Goal: Task Accomplishment & Management: Complete application form

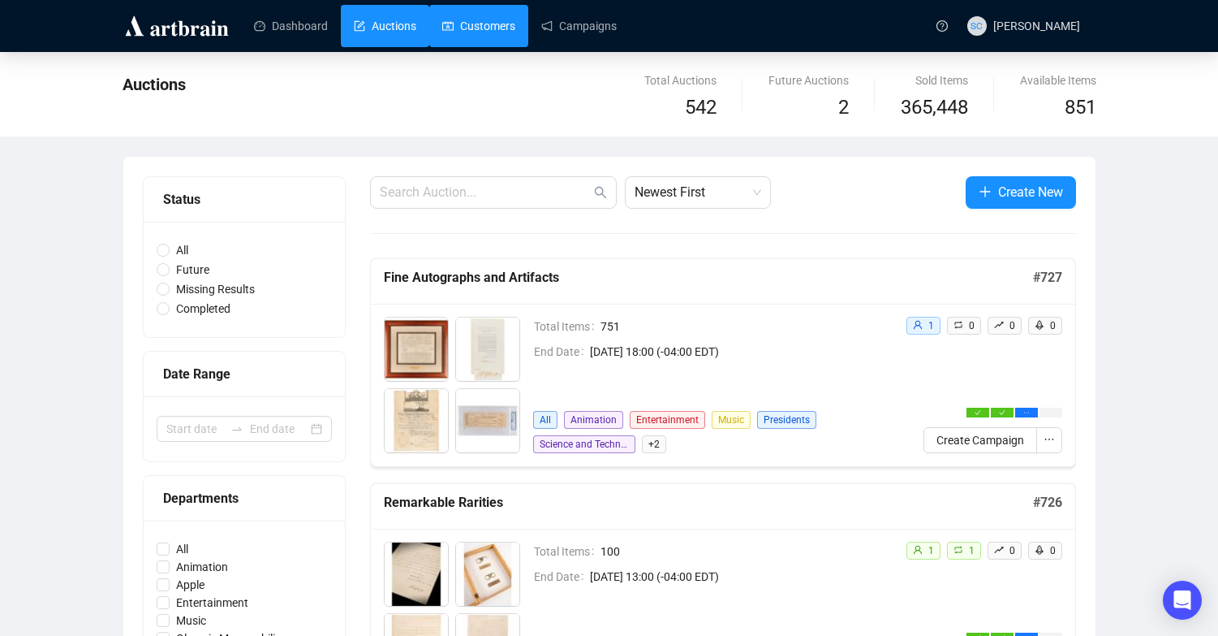
click at [496, 18] on link "Customers" at bounding box center [478, 26] width 73 height 42
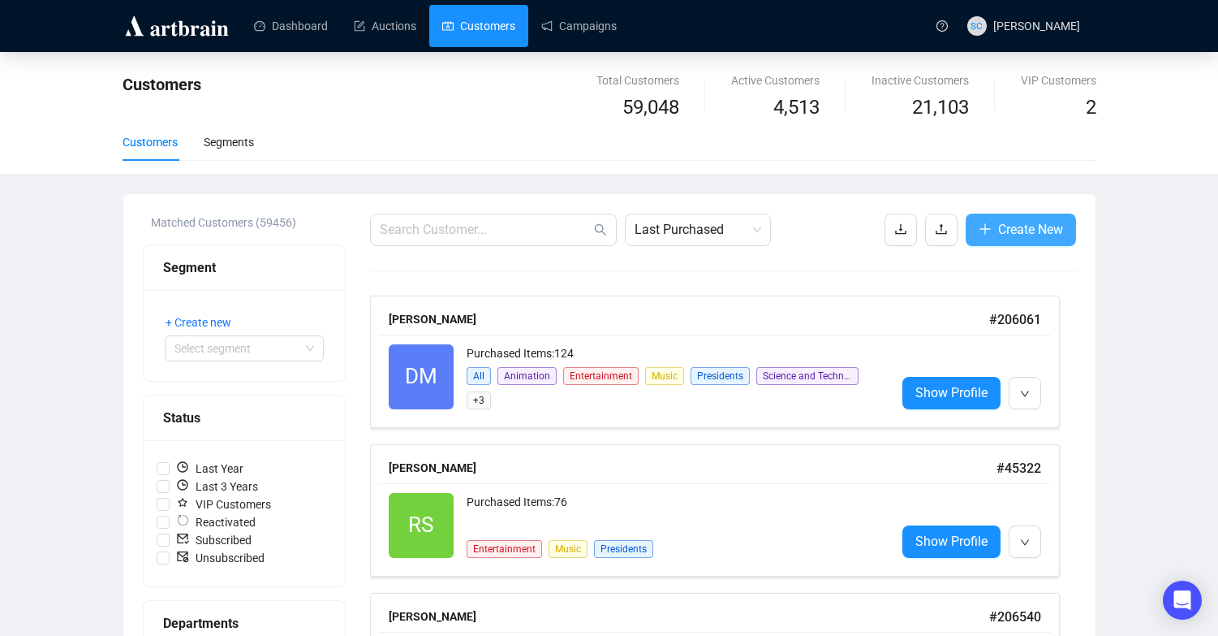
click at [1041, 225] on span "Create New" at bounding box center [1030, 229] width 65 height 20
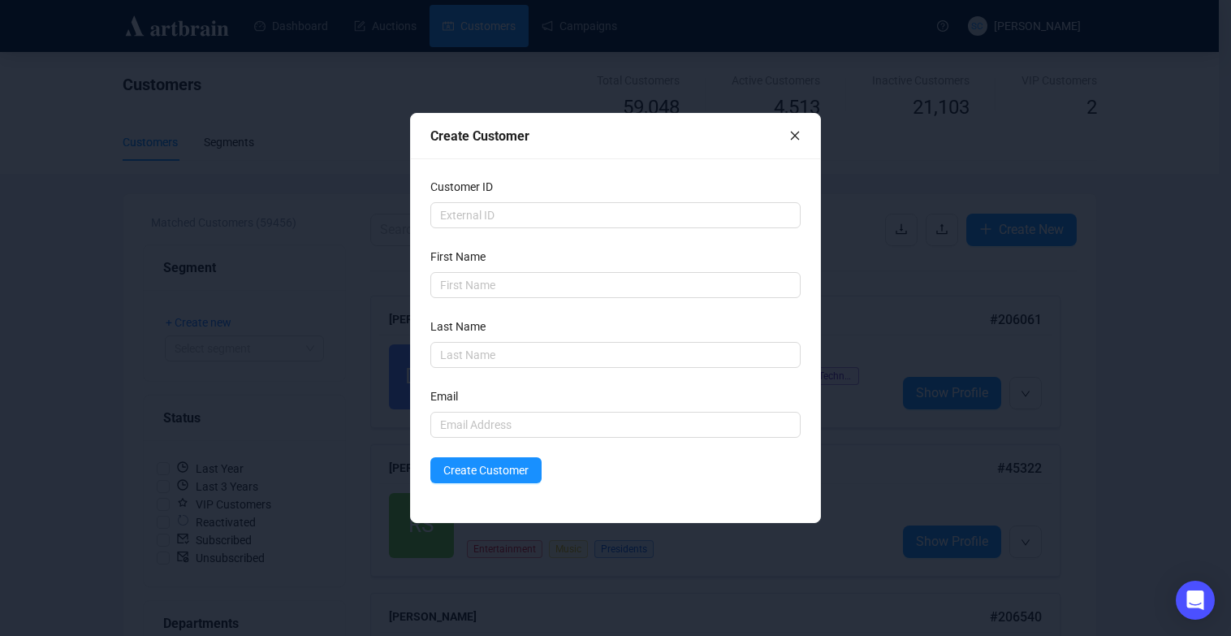
click at [791, 127] on div at bounding box center [794, 136] width 11 height 18
click at [782, 138] on div "Create Customer" at bounding box center [609, 136] width 358 height 20
click at [791, 138] on icon "close" at bounding box center [794, 135] width 11 height 11
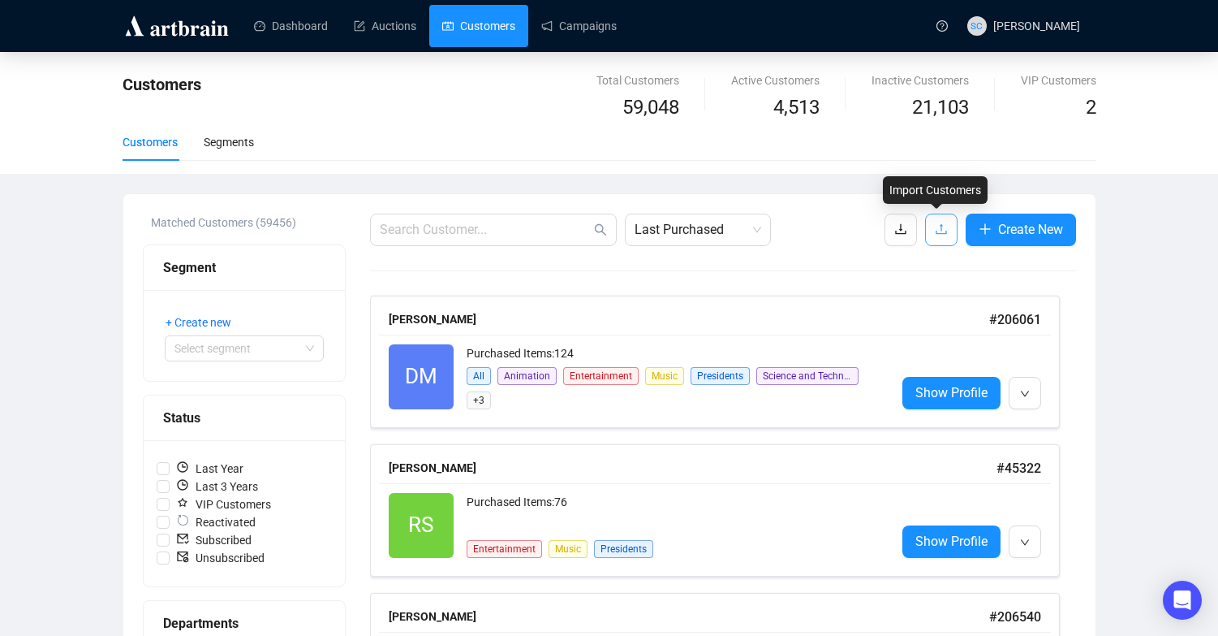
click at [938, 228] on icon "upload" at bounding box center [941, 229] width 11 height 11
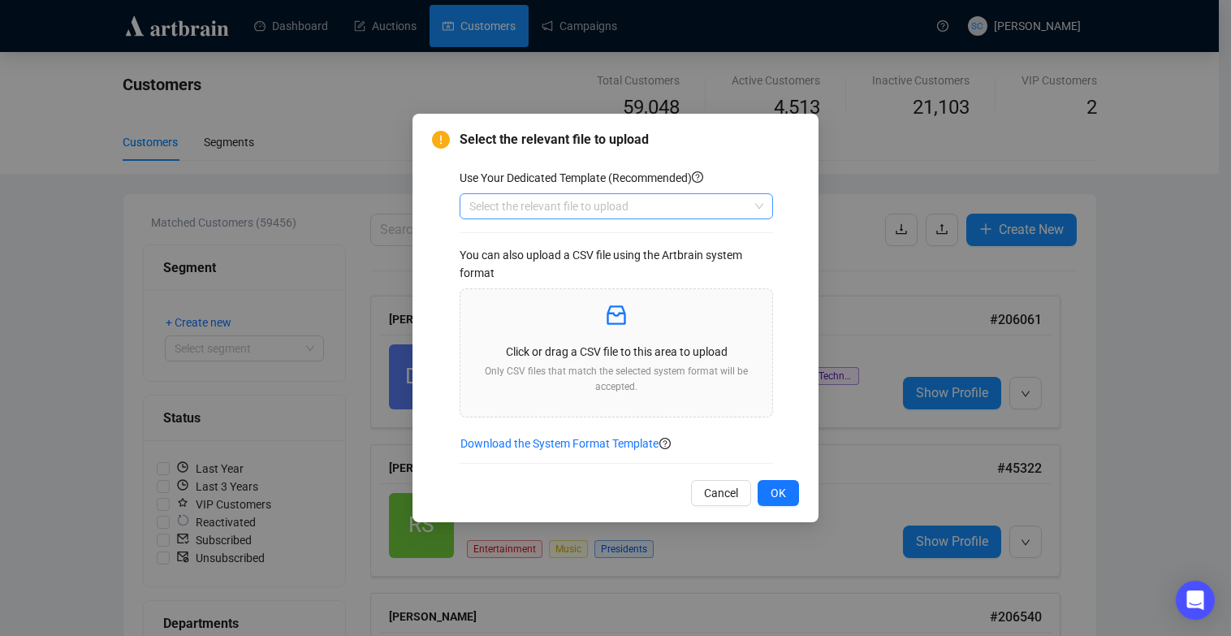
click at [709, 213] on input "search" at bounding box center [608, 206] width 279 height 24
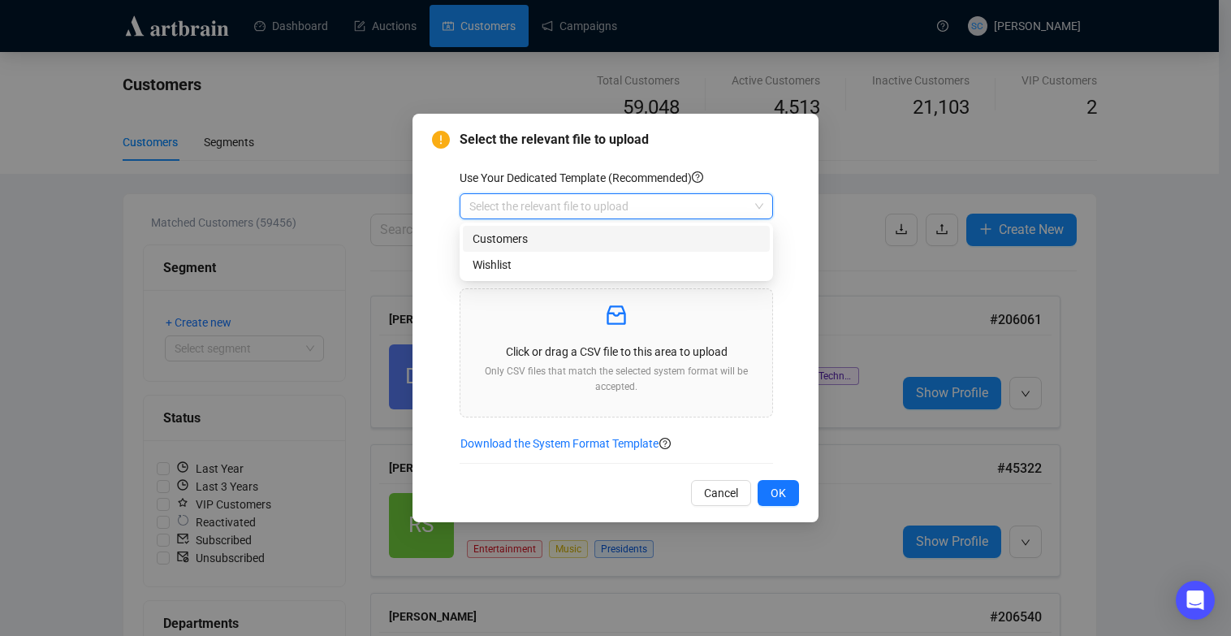
click at [661, 244] on div "Customers" at bounding box center [615, 239] width 287 height 18
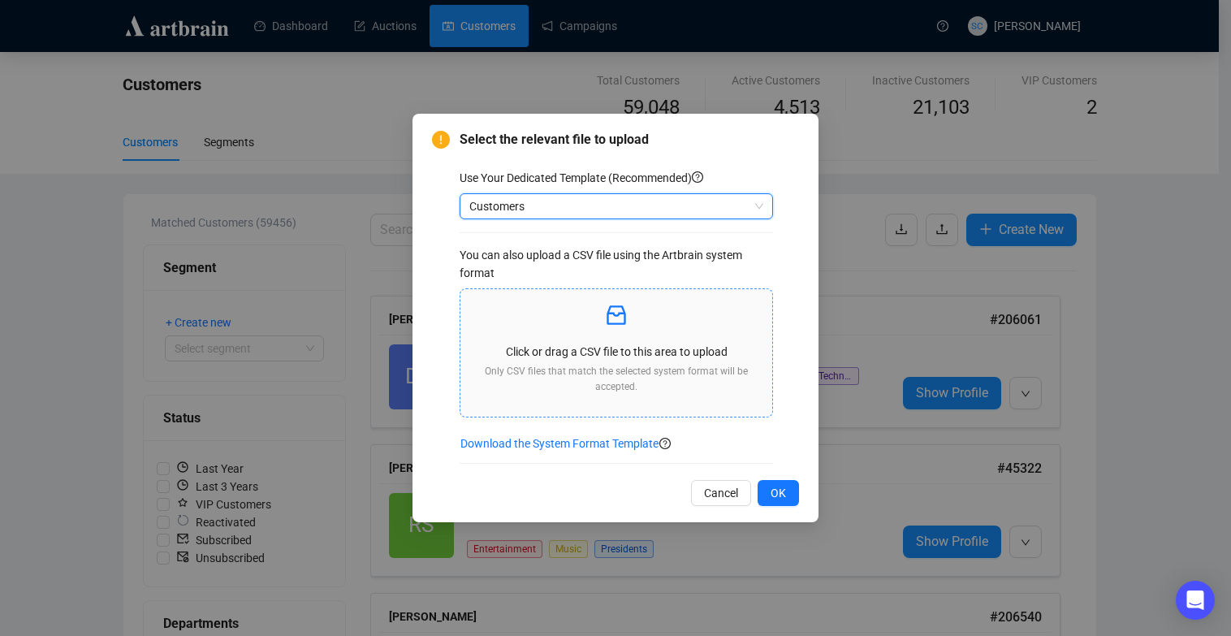
click at [628, 317] on icon "inbox" at bounding box center [616, 315] width 26 height 26
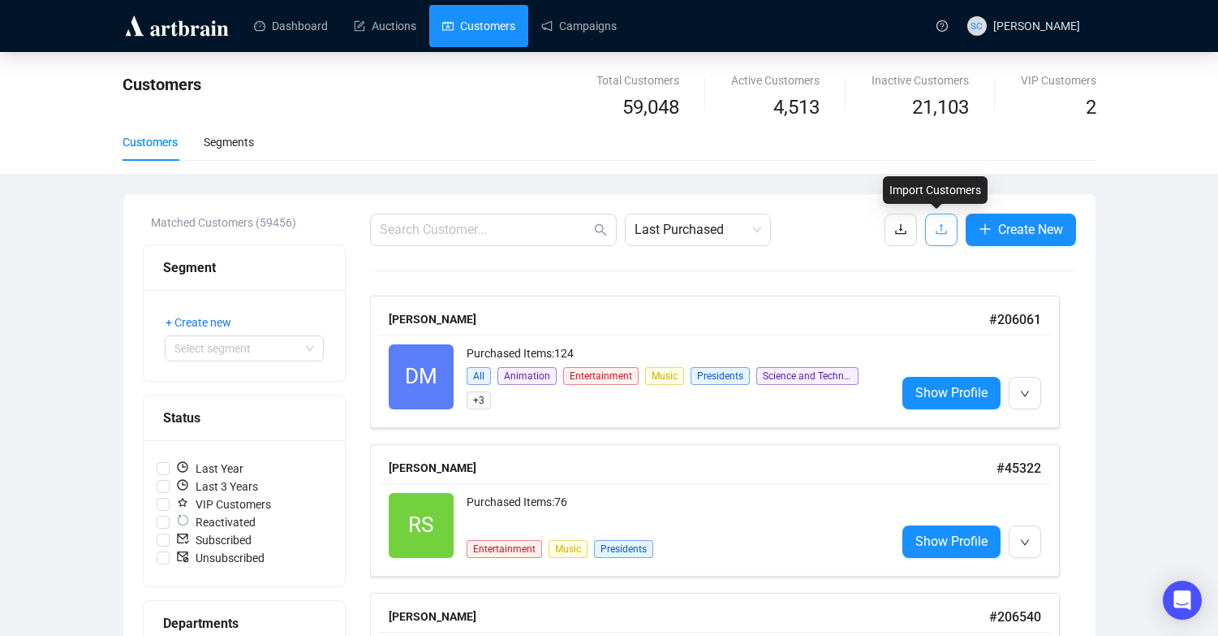
click at [946, 226] on button "button" at bounding box center [941, 229] width 32 height 32
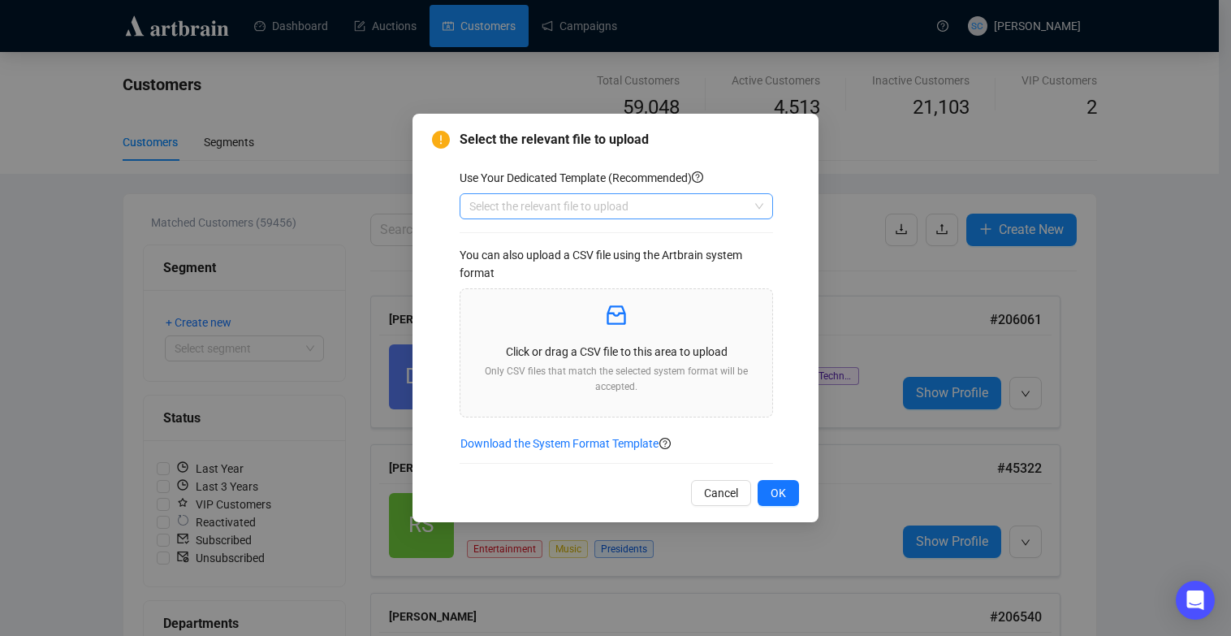
click at [614, 196] on input "search" at bounding box center [608, 206] width 279 height 24
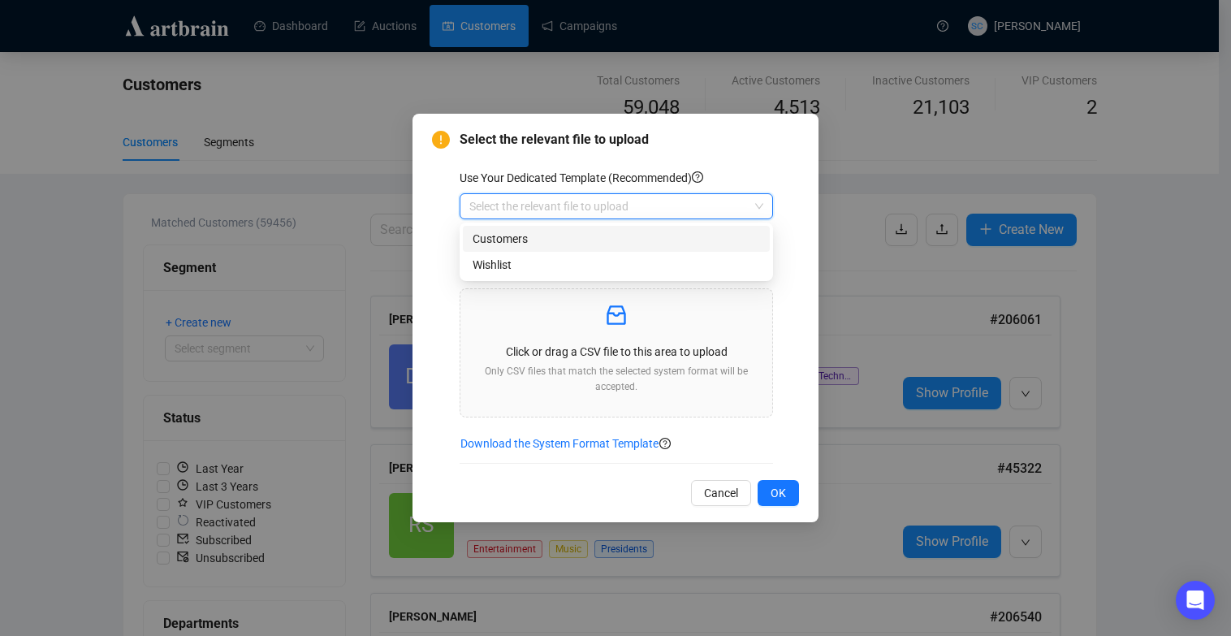
click at [594, 236] on div "Customers" at bounding box center [615, 239] width 287 height 18
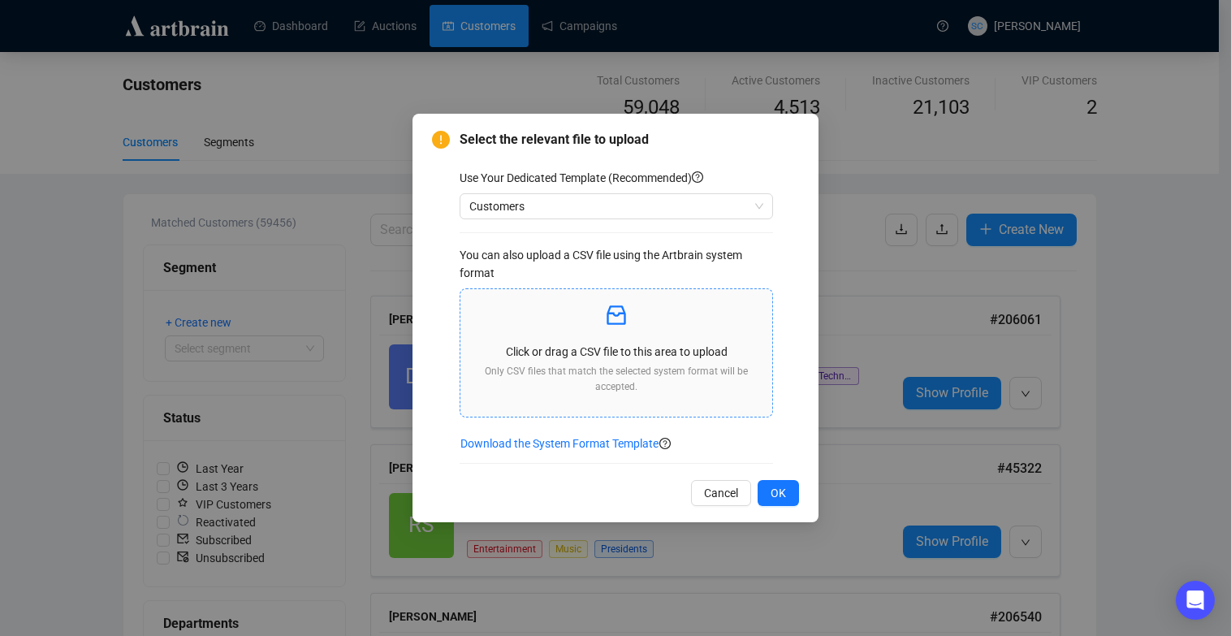
click at [613, 343] on p "Click or drag a CSV file to this area to upload" at bounding box center [616, 352] width 286 height 18
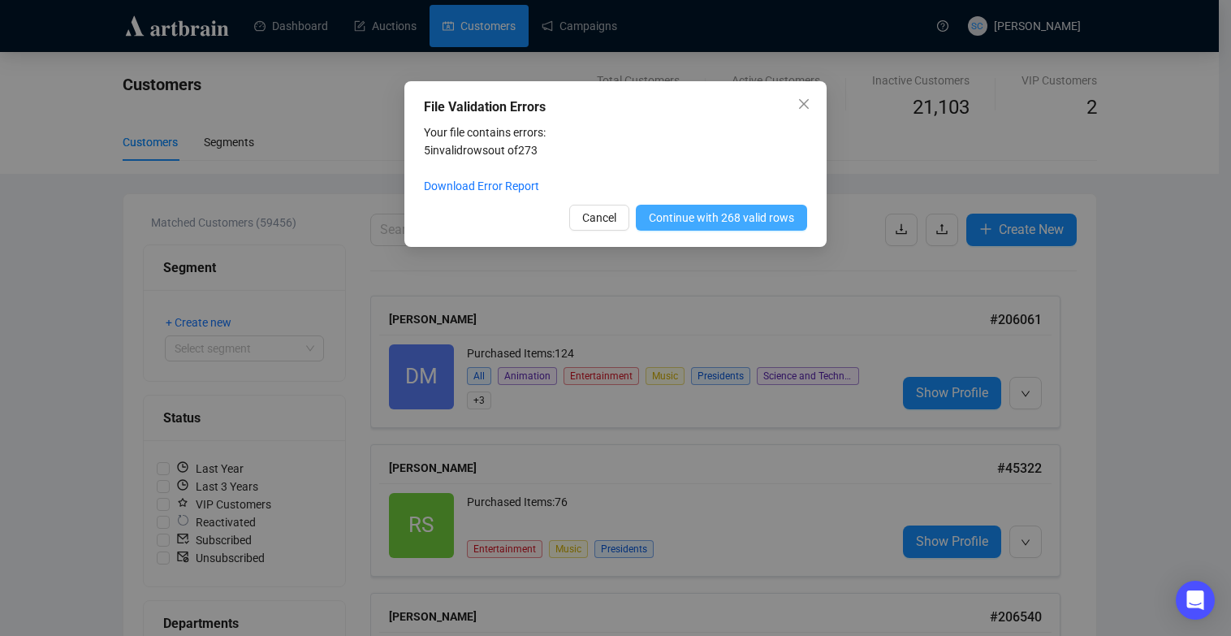
click at [711, 219] on span "Continue with 268 valid rows" at bounding box center [721, 218] width 145 height 18
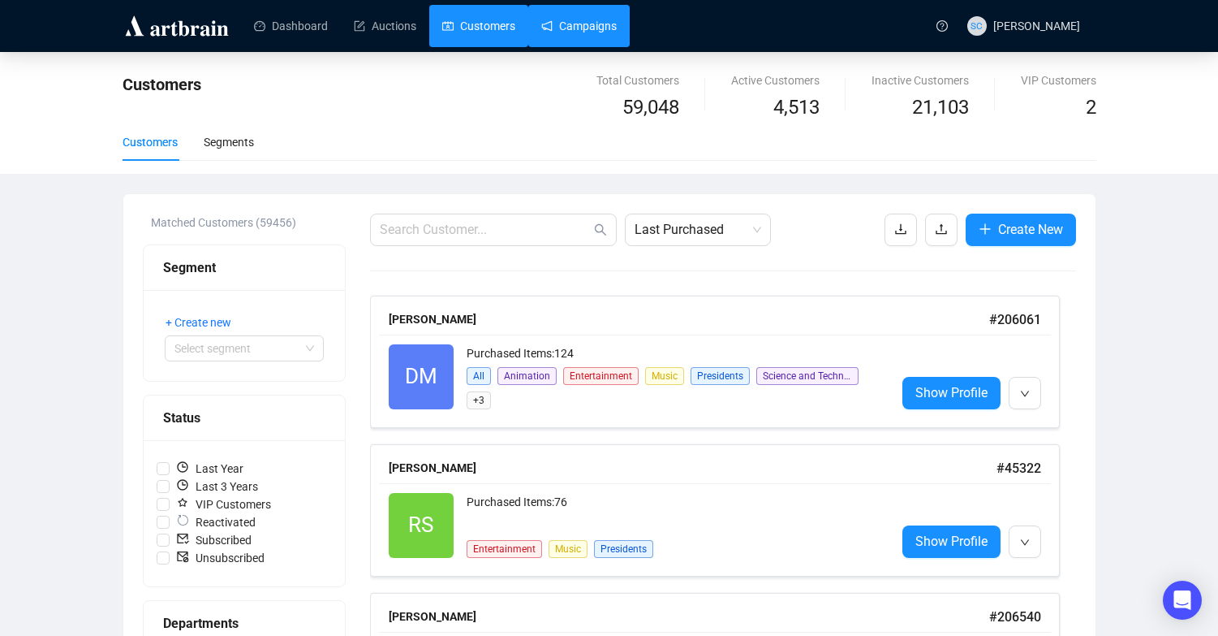
click at [574, 14] on link "Campaigns" at bounding box center [578, 26] width 75 height 42
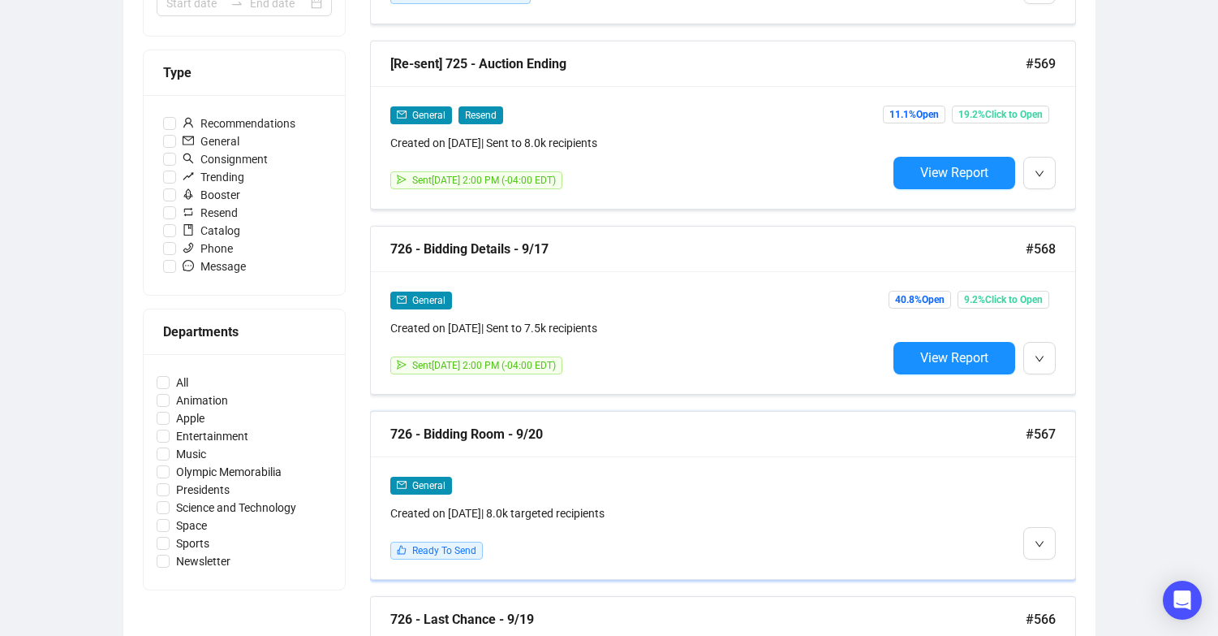
scroll to position [469, 0]
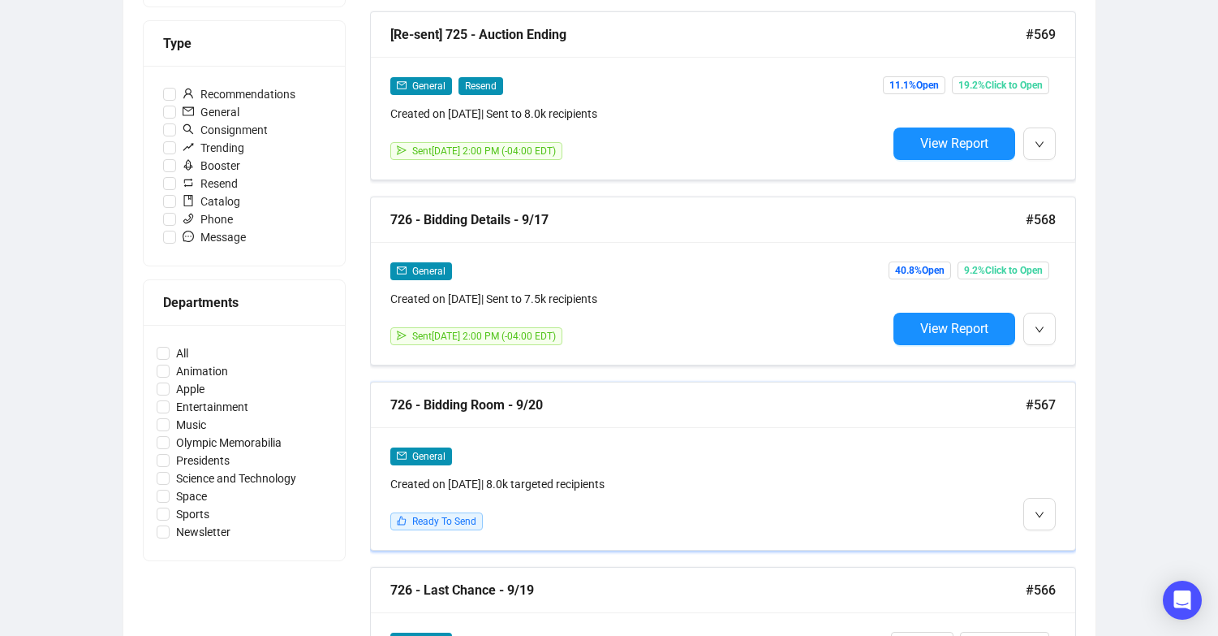
click at [766, 453] on div "General" at bounding box center [638, 455] width 497 height 19
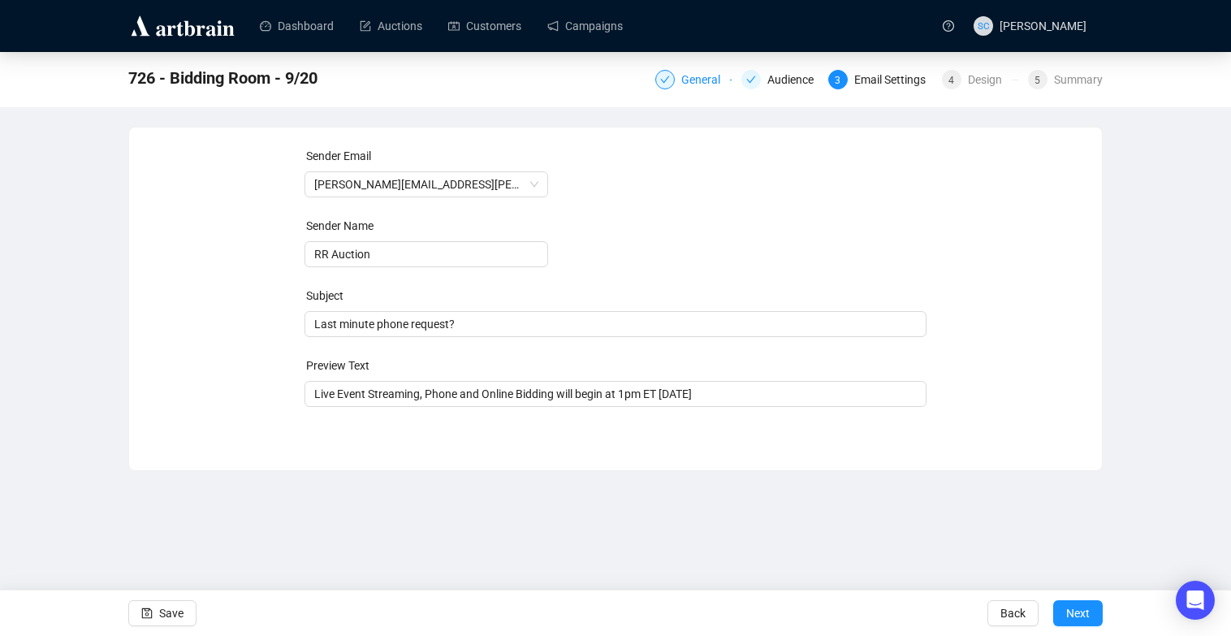
click at [694, 72] on div "General" at bounding box center [705, 79] width 49 height 19
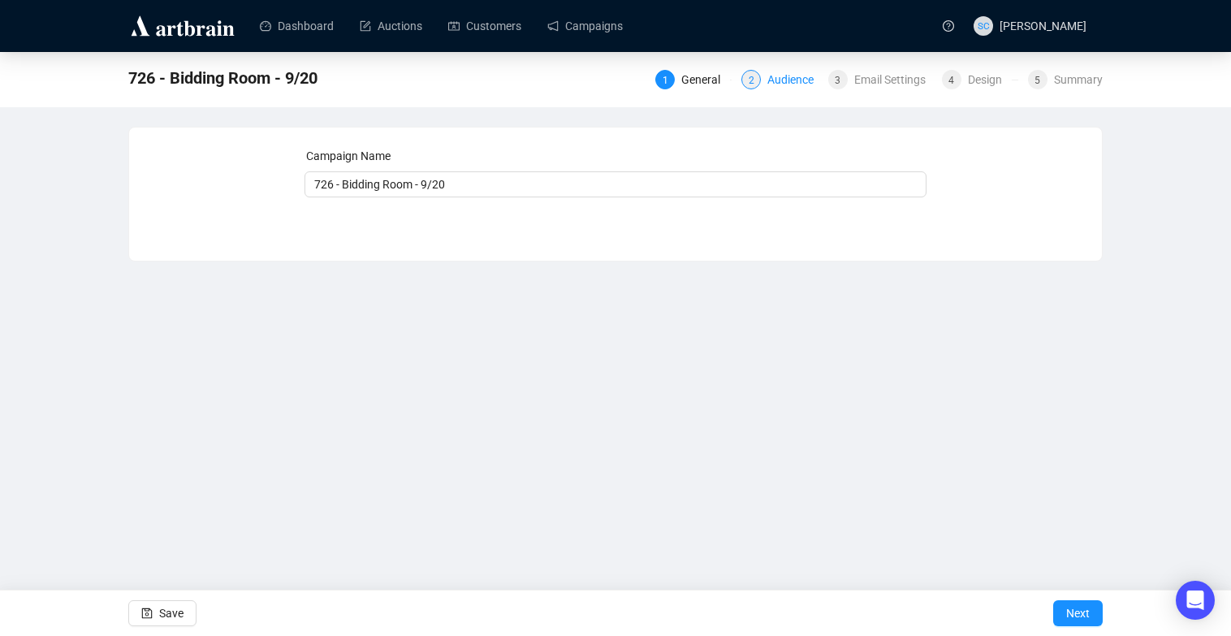
click at [773, 80] on div "Audience" at bounding box center [795, 79] width 56 height 19
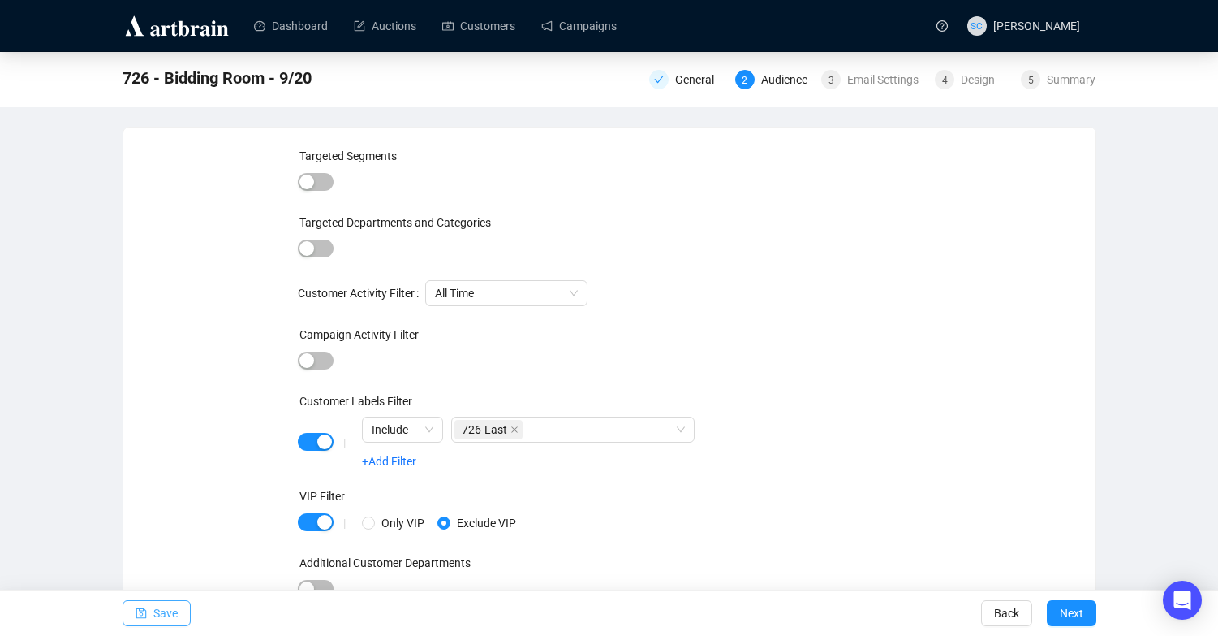
click at [157, 607] on span "Save" at bounding box center [165, 612] width 24 height 45
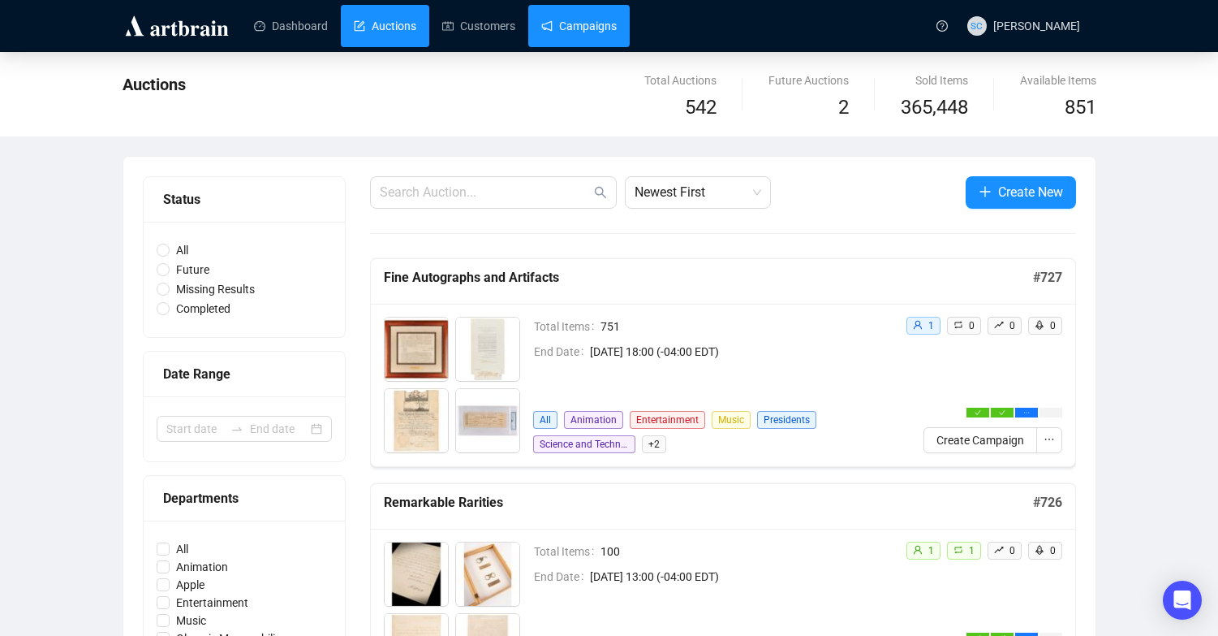
click at [605, 37] on link "Campaigns" at bounding box center [578, 26] width 75 height 42
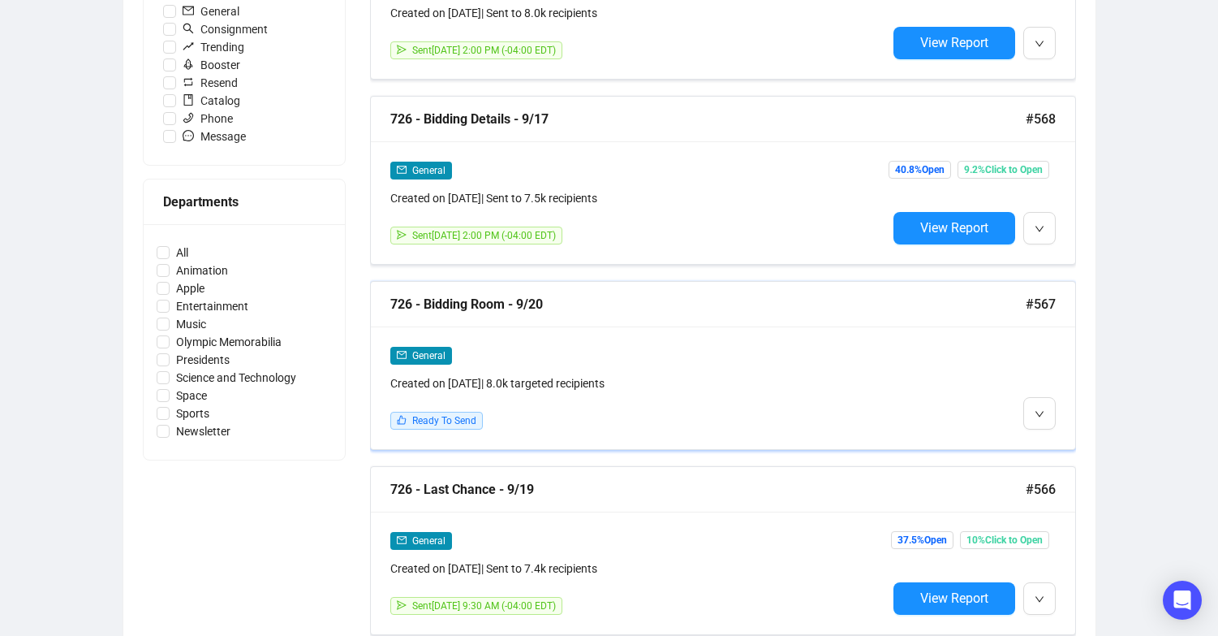
scroll to position [549, 0]
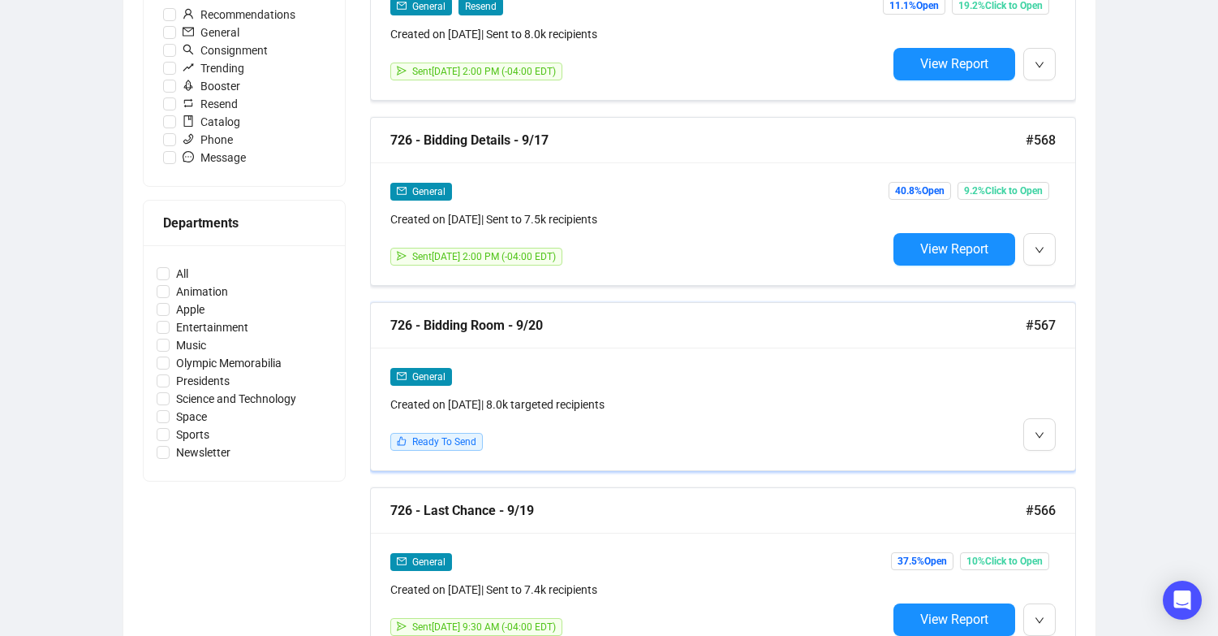
click at [685, 373] on div "General" at bounding box center [638, 376] width 497 height 19
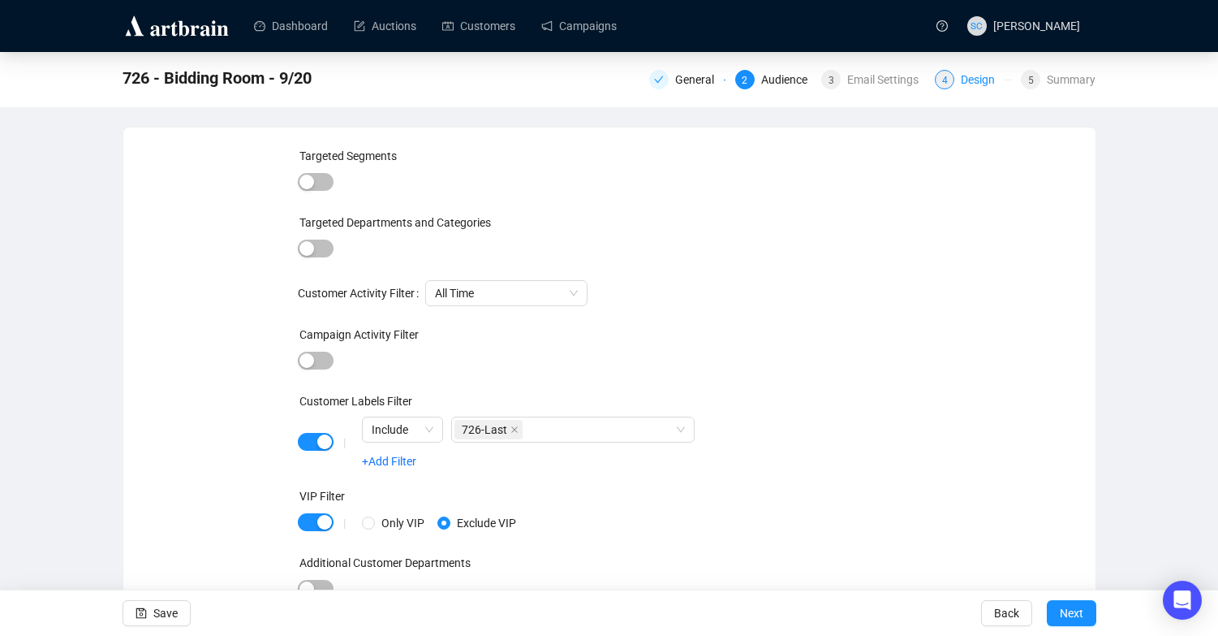
click at [980, 84] on div "Design" at bounding box center [983, 79] width 44 height 19
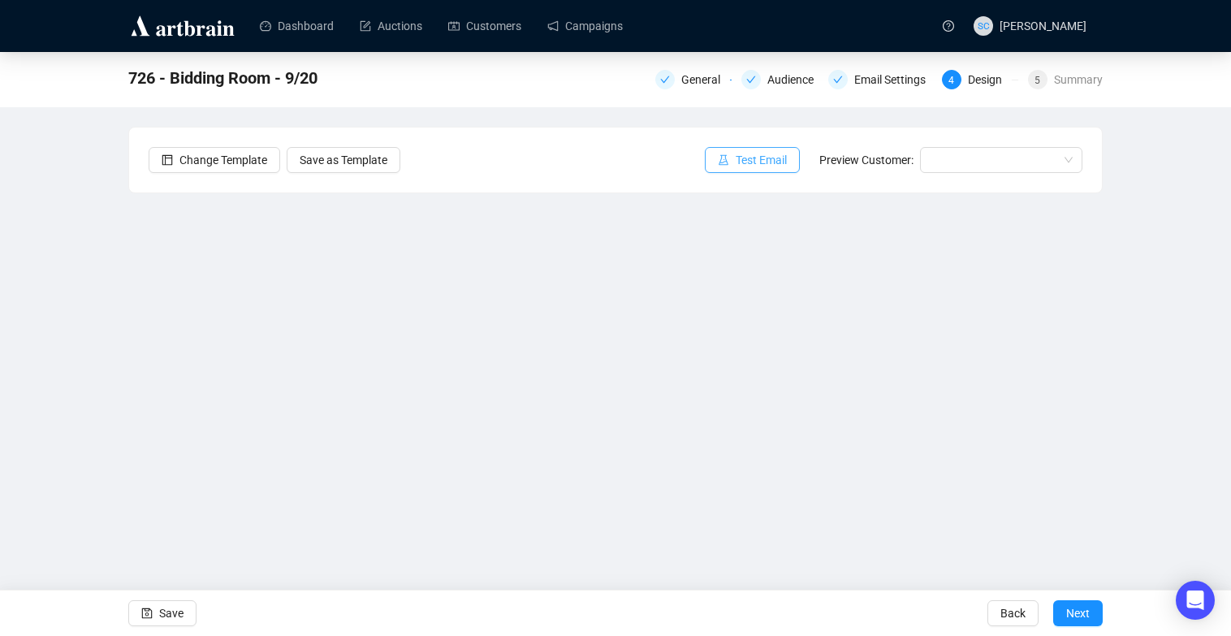
click at [739, 161] on span "Test Email" at bounding box center [760, 160] width 51 height 18
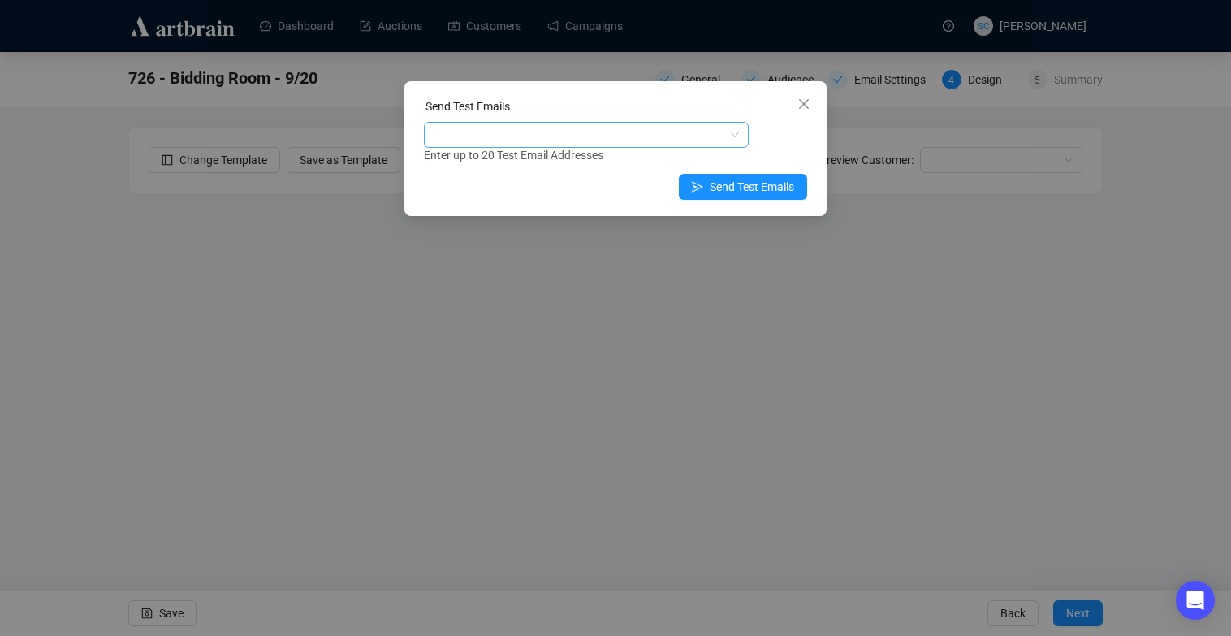
click at [644, 136] on div at bounding box center [577, 134] width 301 height 23
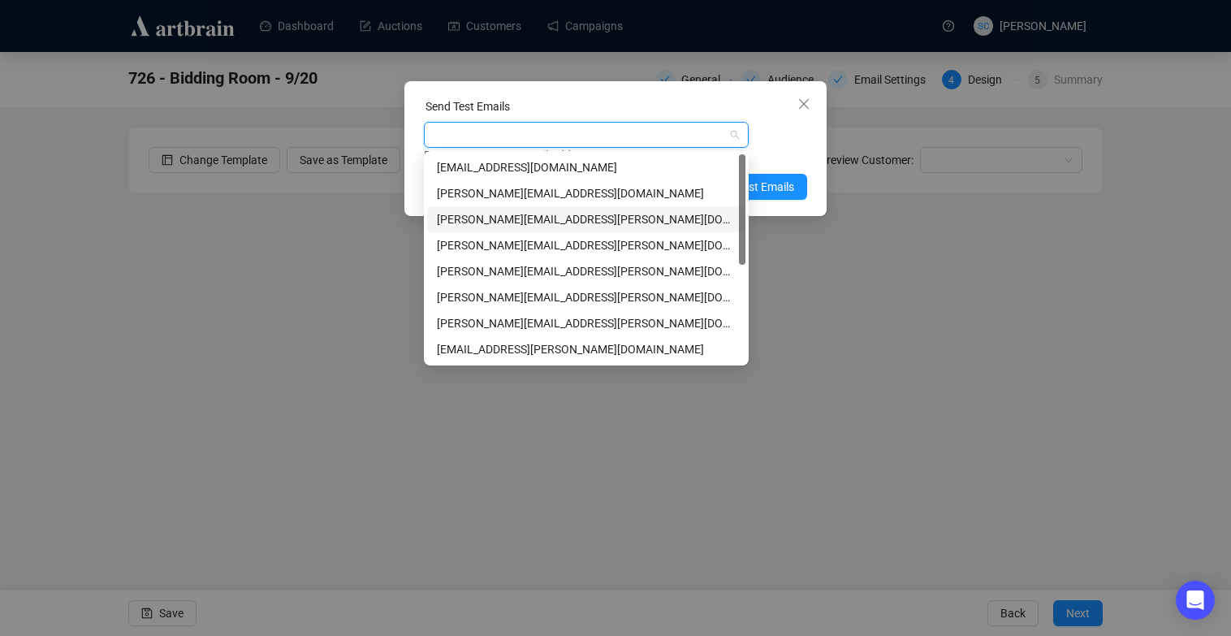
click at [580, 225] on div "bobby.livingston@rrauction.com" at bounding box center [586, 219] width 299 height 18
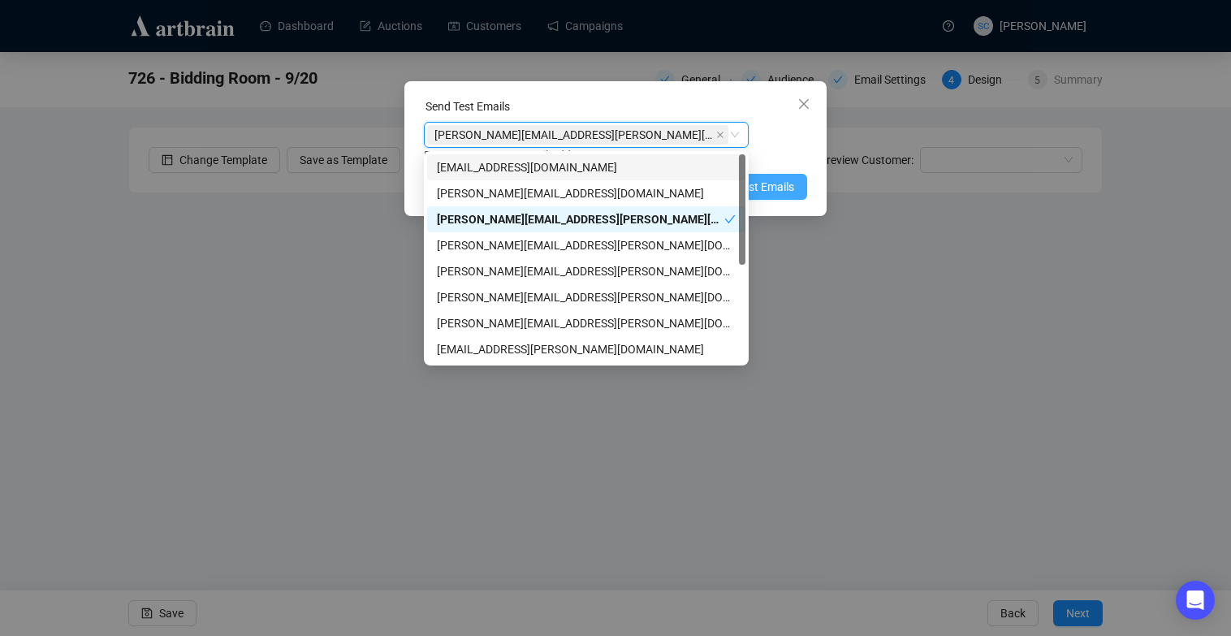
click at [774, 179] on span "Send Test Emails" at bounding box center [751, 187] width 84 height 18
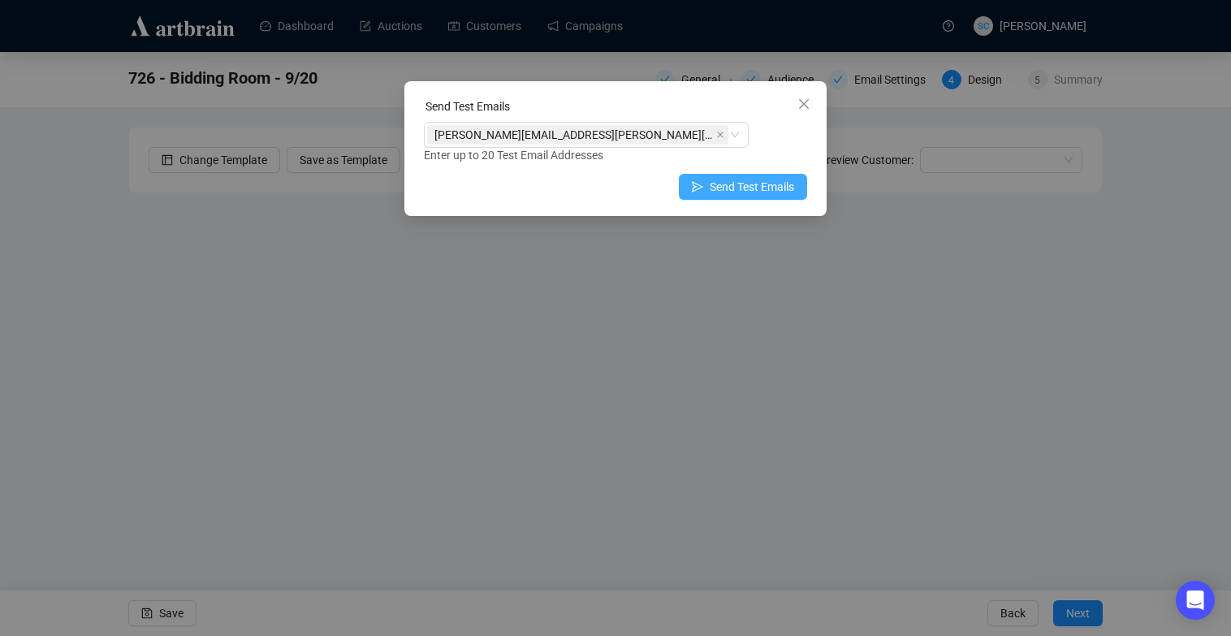
click at [717, 185] on span "Send Test Emails" at bounding box center [751, 187] width 84 height 18
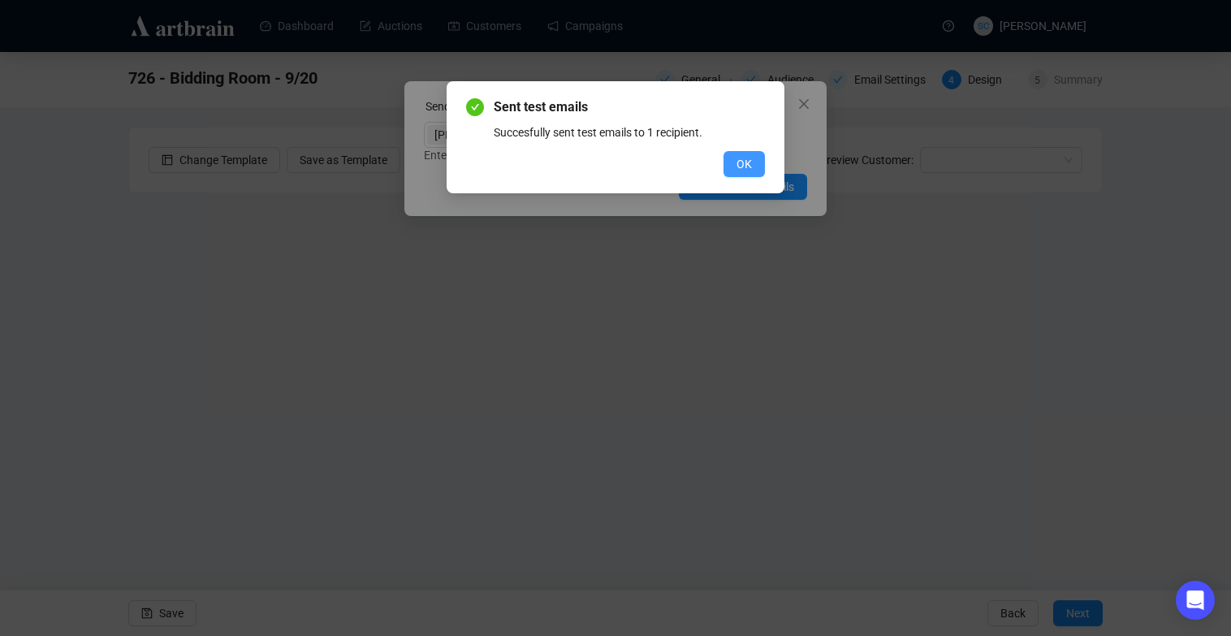
click at [733, 164] on button "OK" at bounding box center [743, 164] width 41 height 26
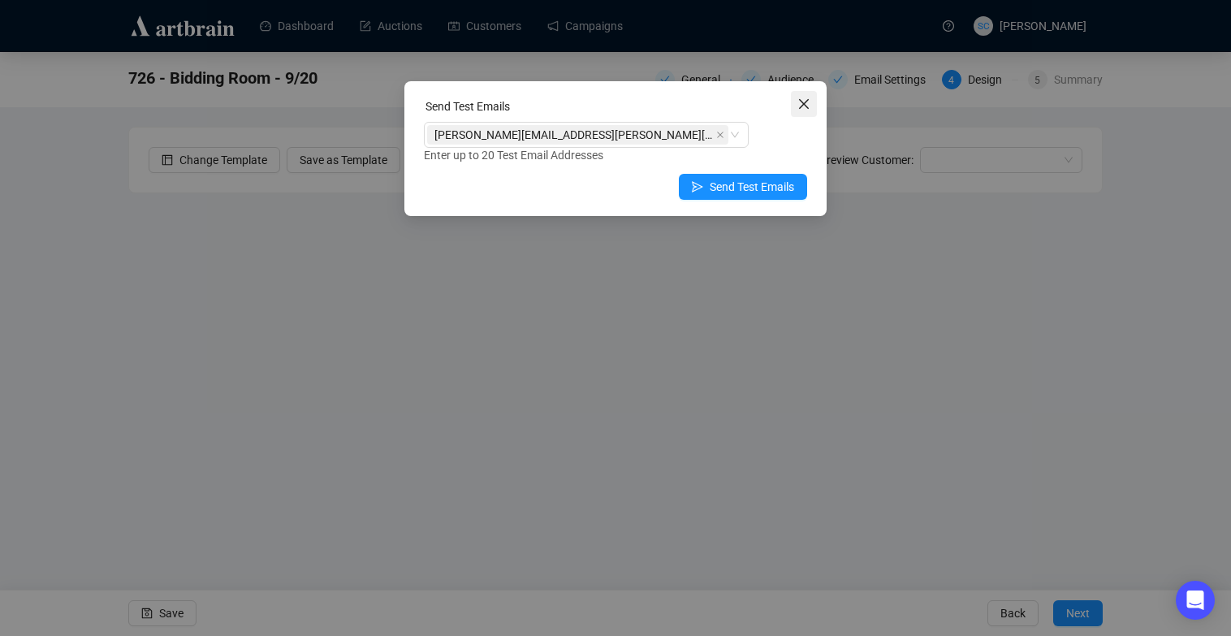
click at [800, 107] on icon "close" at bounding box center [804, 104] width 10 height 10
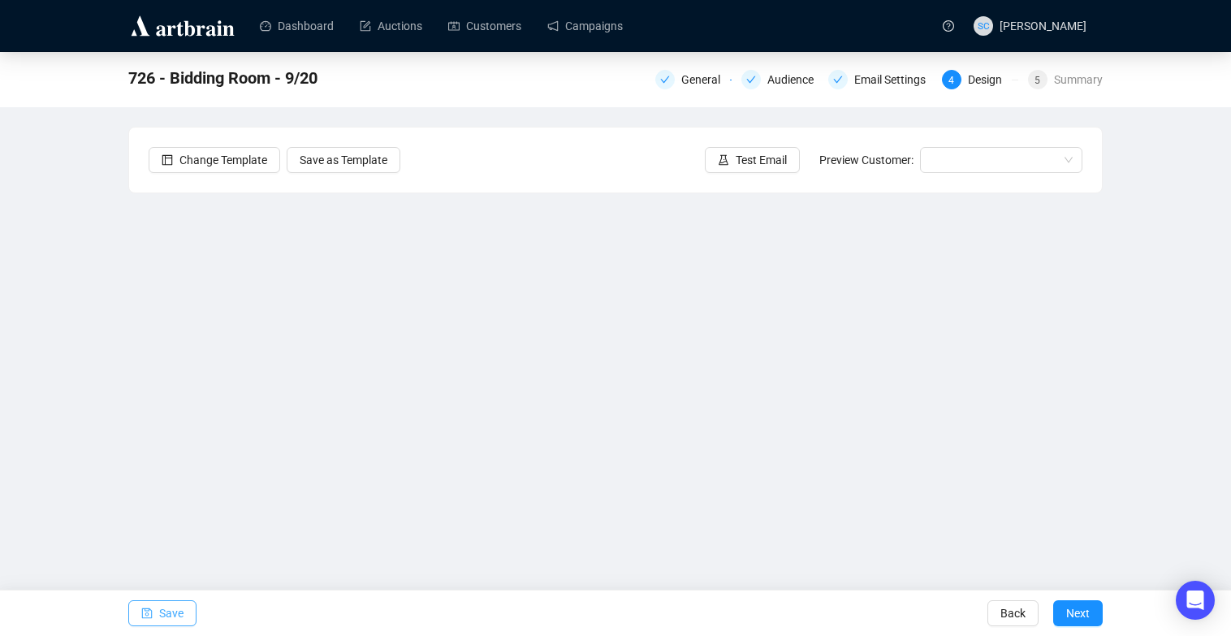
click at [144, 602] on span "button" at bounding box center [146, 612] width 11 height 45
click at [158, 611] on button "Save" at bounding box center [162, 613] width 68 height 26
click at [610, 24] on link "Campaigns" at bounding box center [584, 26] width 75 height 42
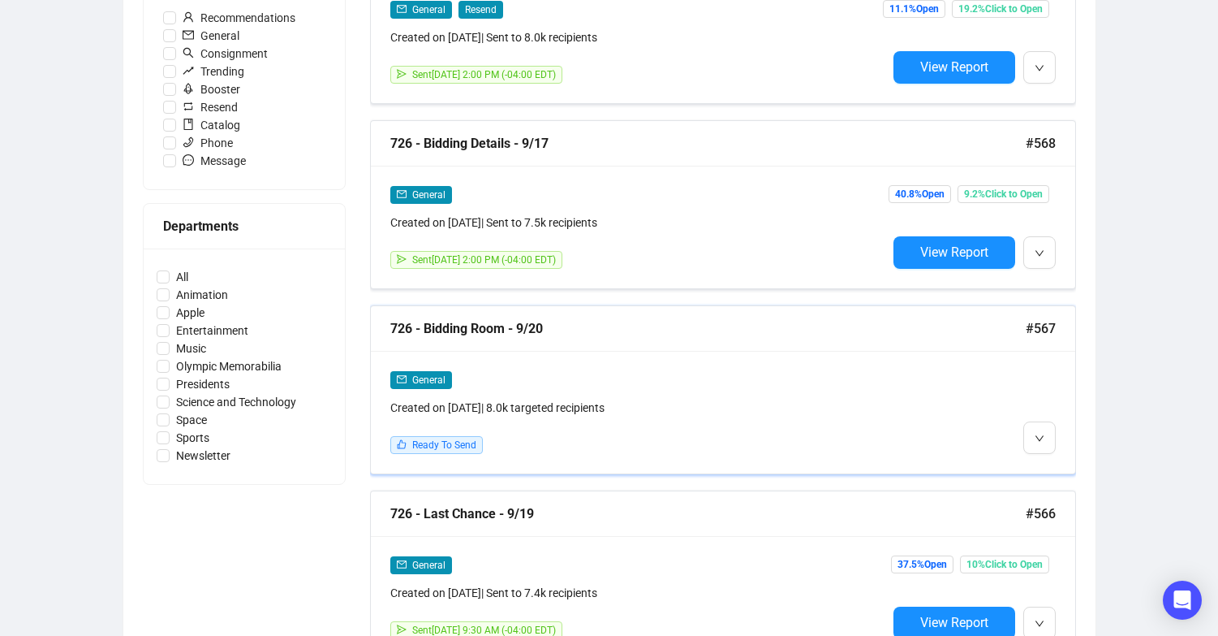
scroll to position [556, 0]
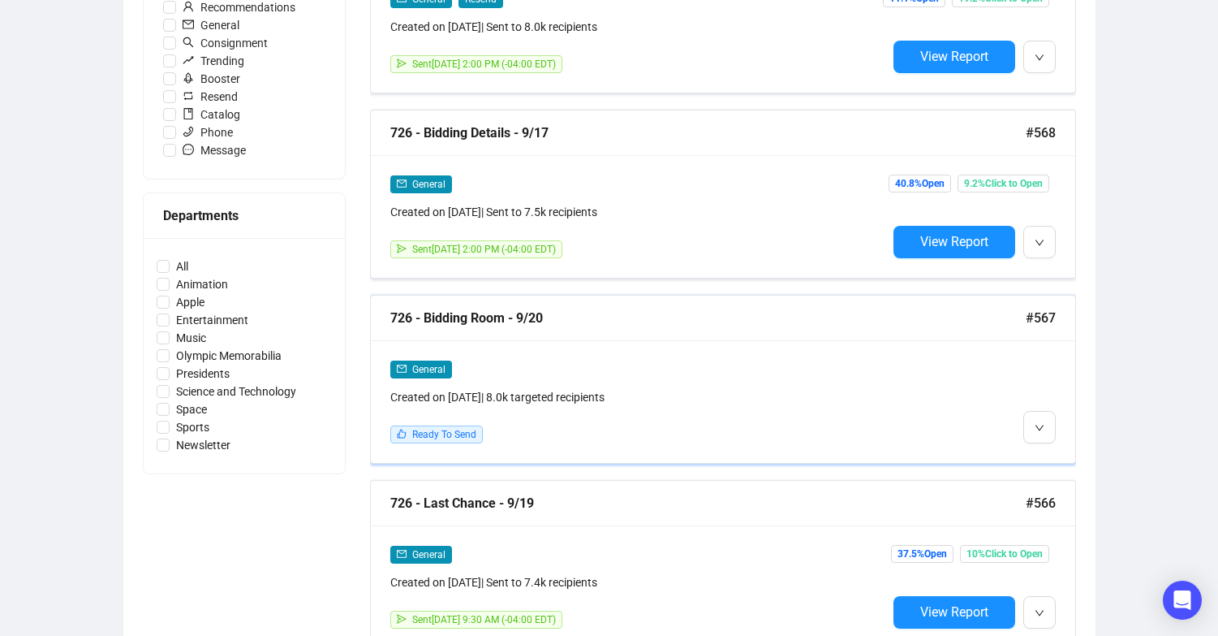
click at [852, 369] on div "General" at bounding box center [638, 369] width 497 height 19
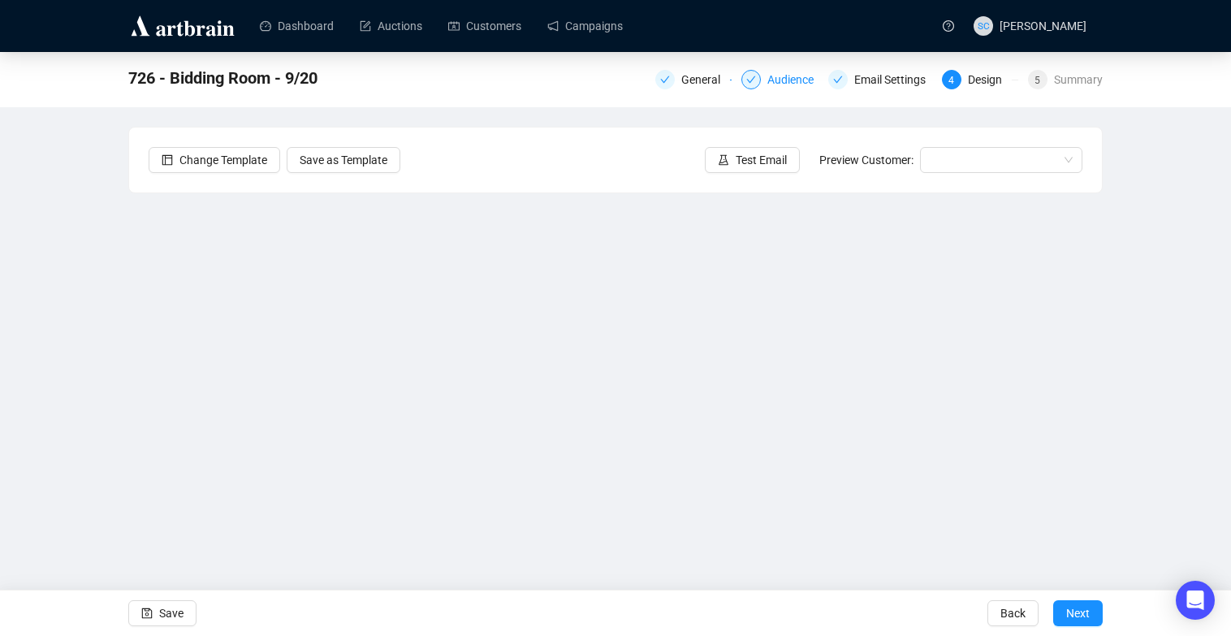
click at [791, 75] on div "Audience" at bounding box center [795, 79] width 56 height 19
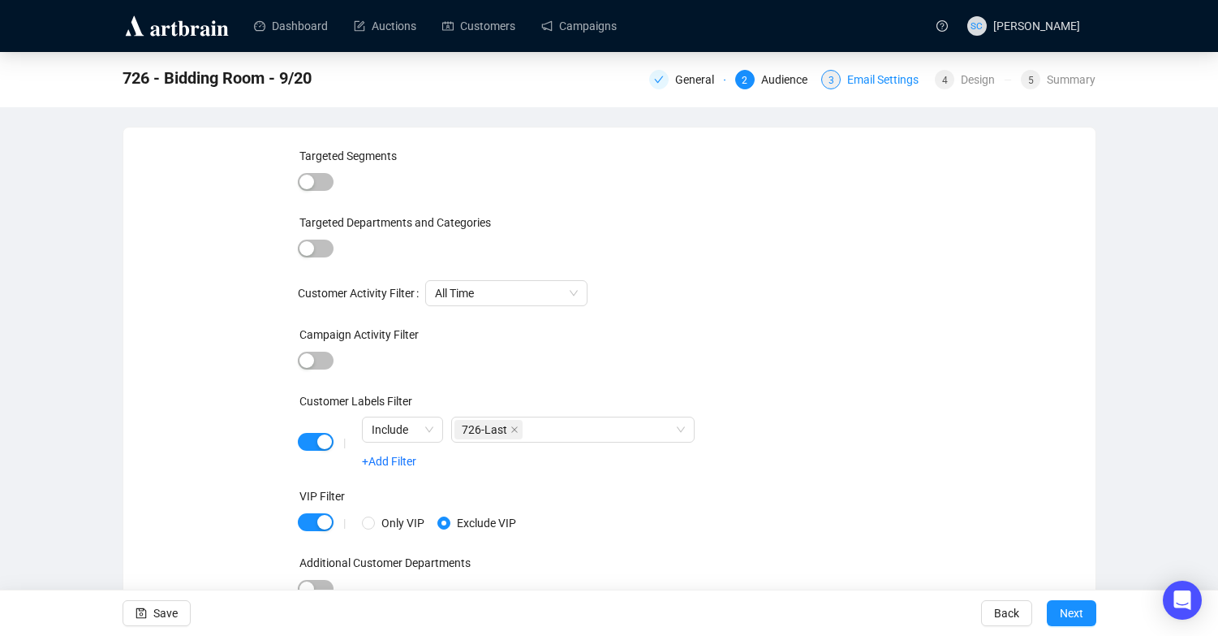
click at [869, 82] on div "Email Settings" at bounding box center [887, 79] width 81 height 19
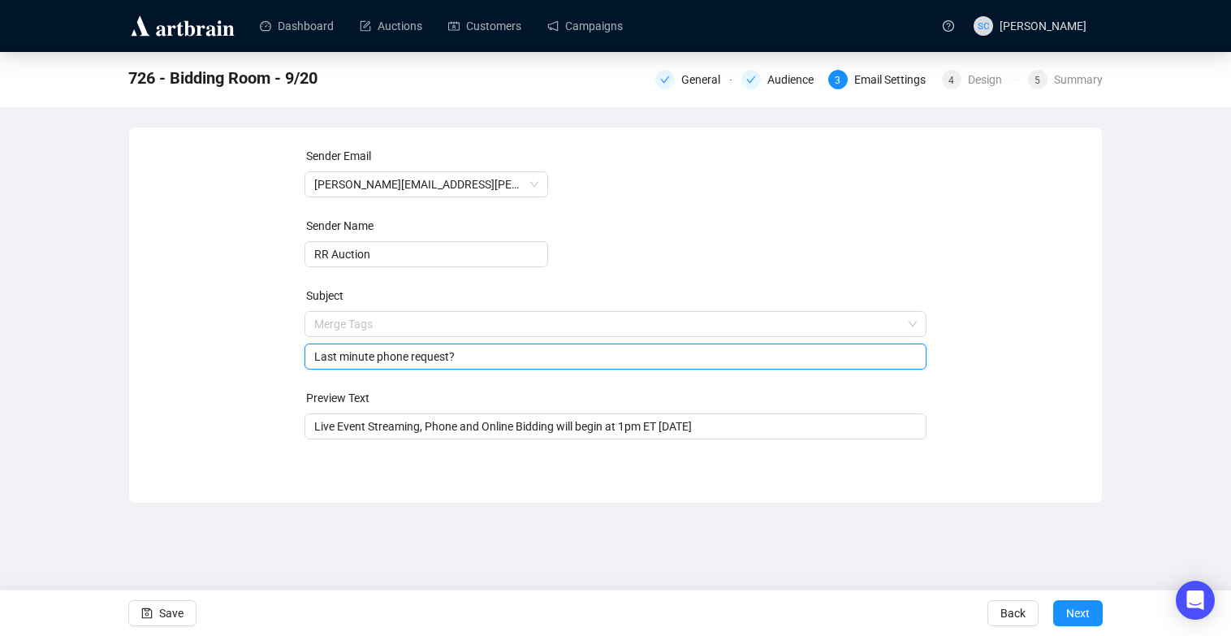
click at [549, 322] on span "Merge Tags Last minute phone request?" at bounding box center [615, 339] width 623 height 45
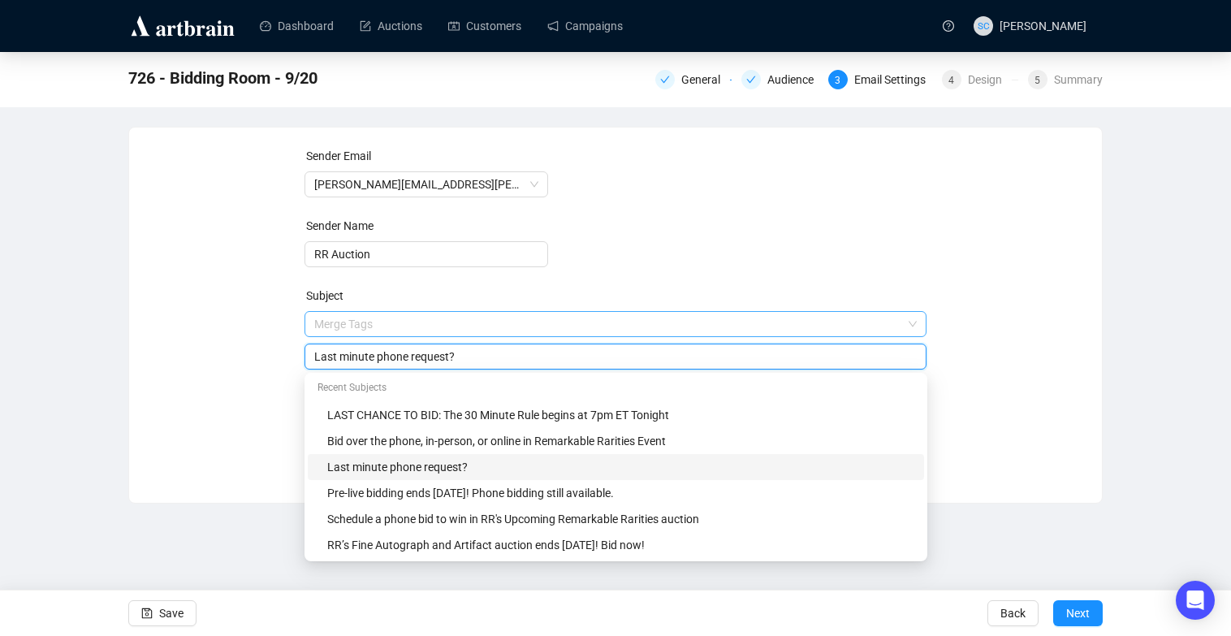
paste input "IVE Bidding and Last Chance to Schedule Phone Bids"
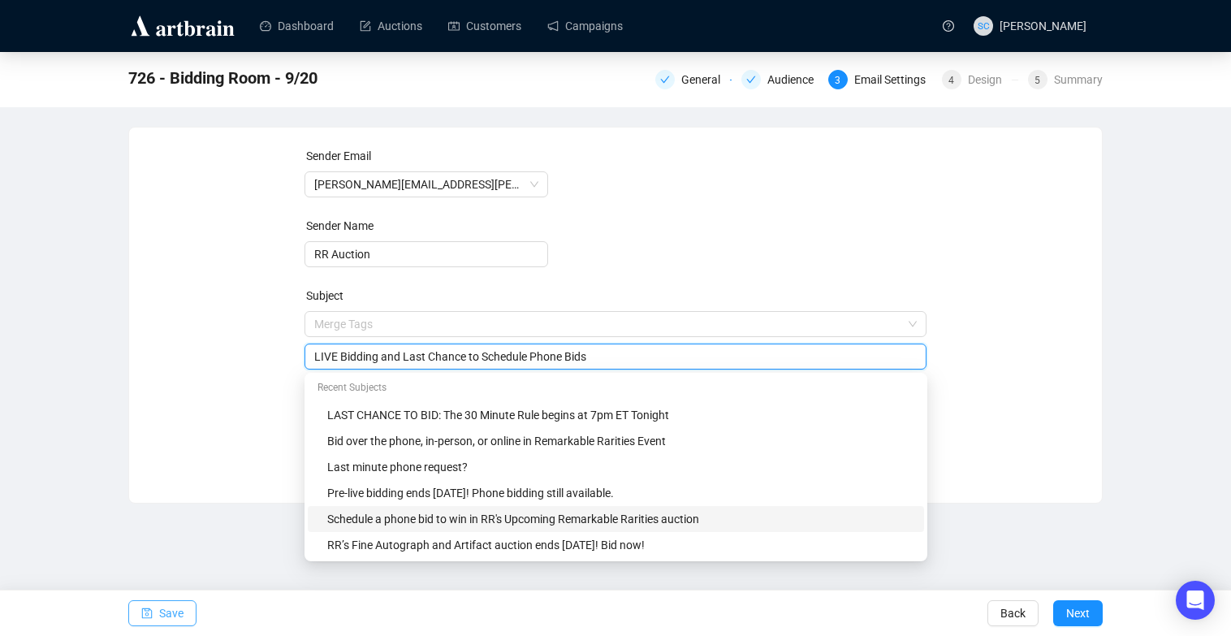
type input "LIVE Bidding and Last Chance to Schedule Phone Bids"
click at [179, 611] on span "Save" at bounding box center [171, 612] width 24 height 45
